Goal: Navigation & Orientation: Locate item on page

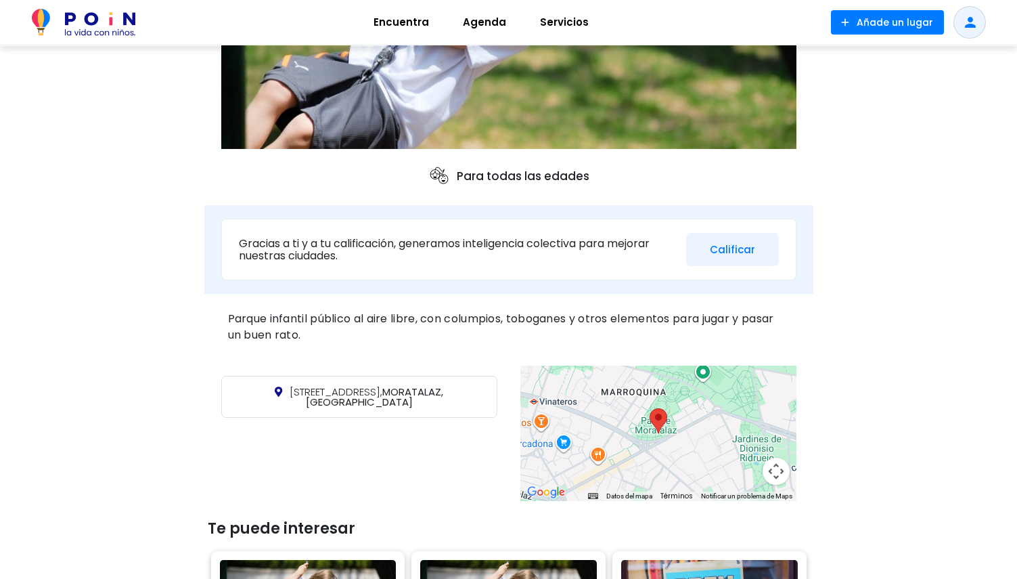
scroll to position [338, 0]
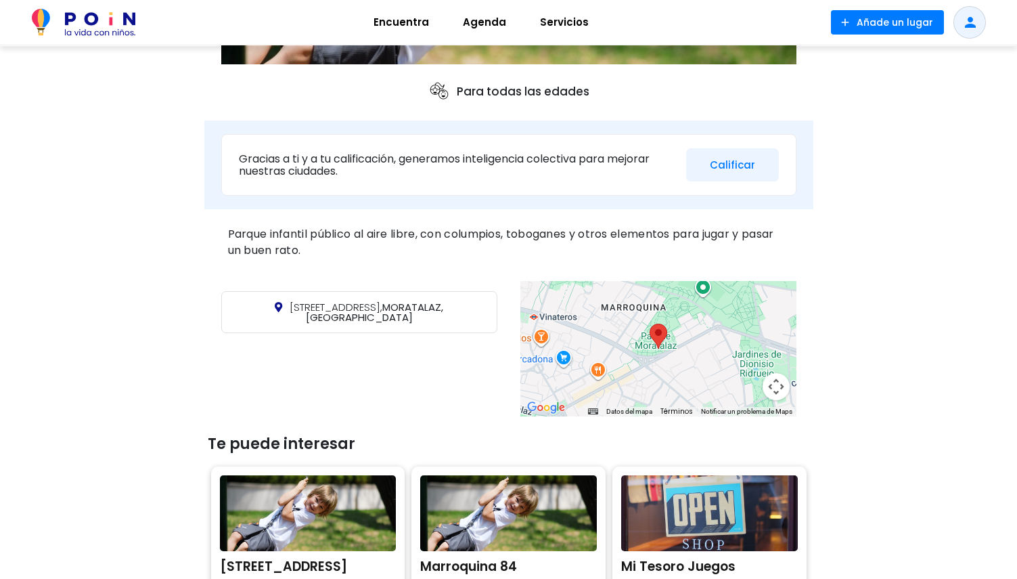
click at [650, 324] on area at bounding box center [650, 324] width 0 height 0
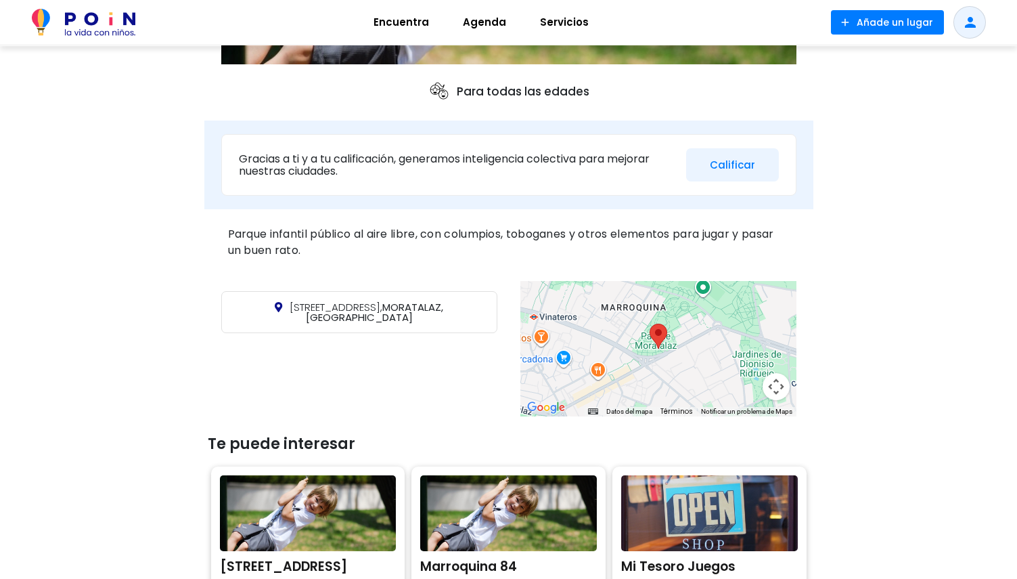
click at [650, 324] on area at bounding box center [650, 324] width 0 height 0
click at [776, 387] on button "Controles de visualización del mapa" at bounding box center [776, 386] width 27 height 27
click at [743, 322] on button "Ampliar" at bounding box center [742, 318] width 27 height 27
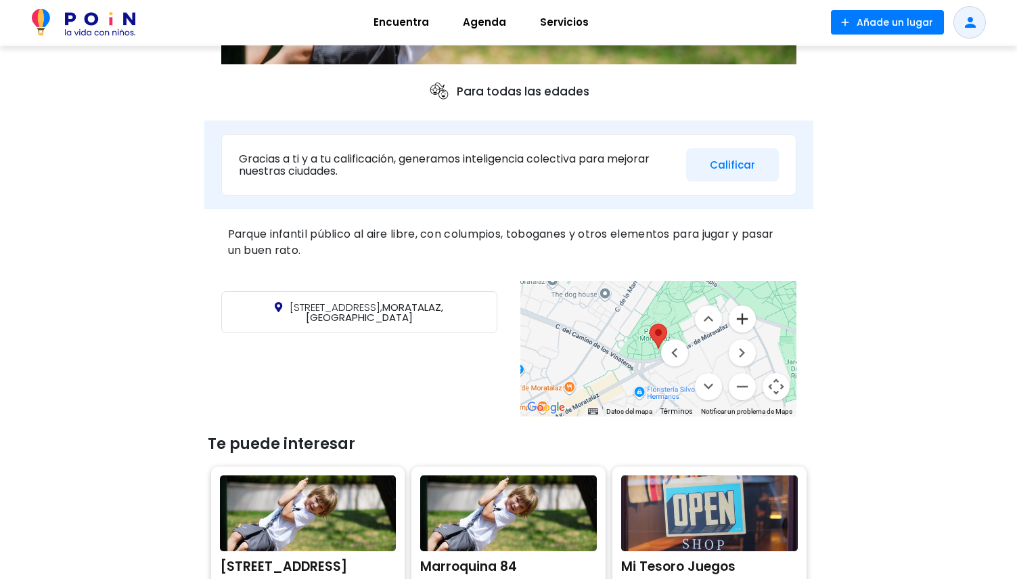
click at [743, 322] on button "Ampliar" at bounding box center [742, 318] width 27 height 27
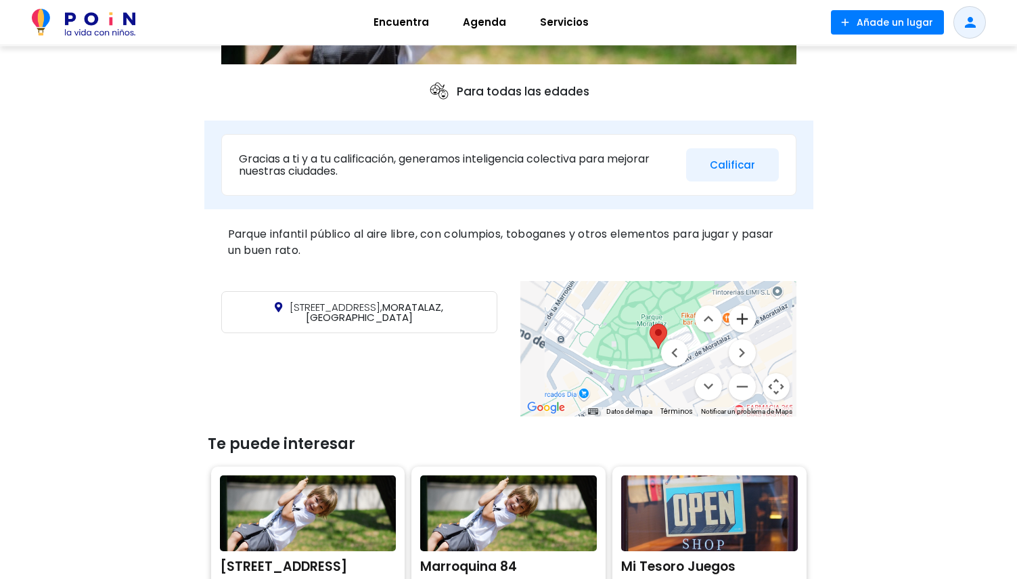
click at [743, 322] on button "Ampliar" at bounding box center [742, 318] width 27 height 27
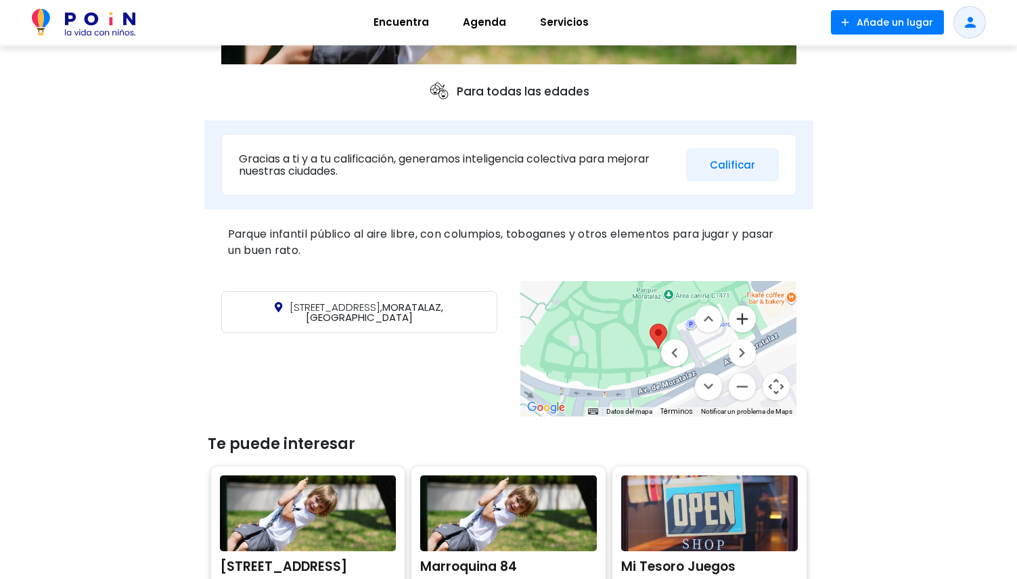
click at [743, 322] on button "Ampliar" at bounding box center [742, 318] width 27 height 27
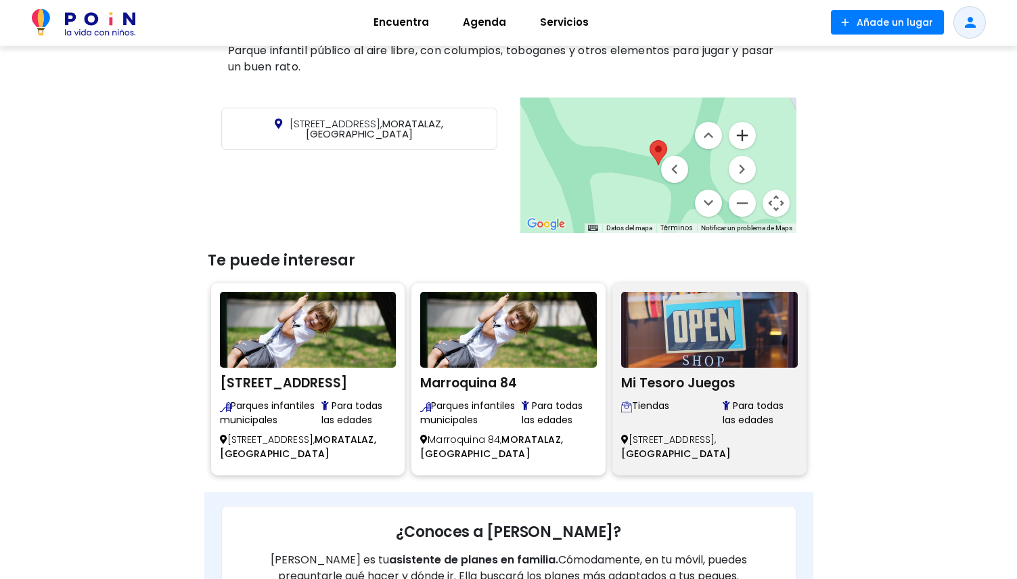
scroll to position [406, 0]
